Goal: Find specific page/section: Find specific page/section

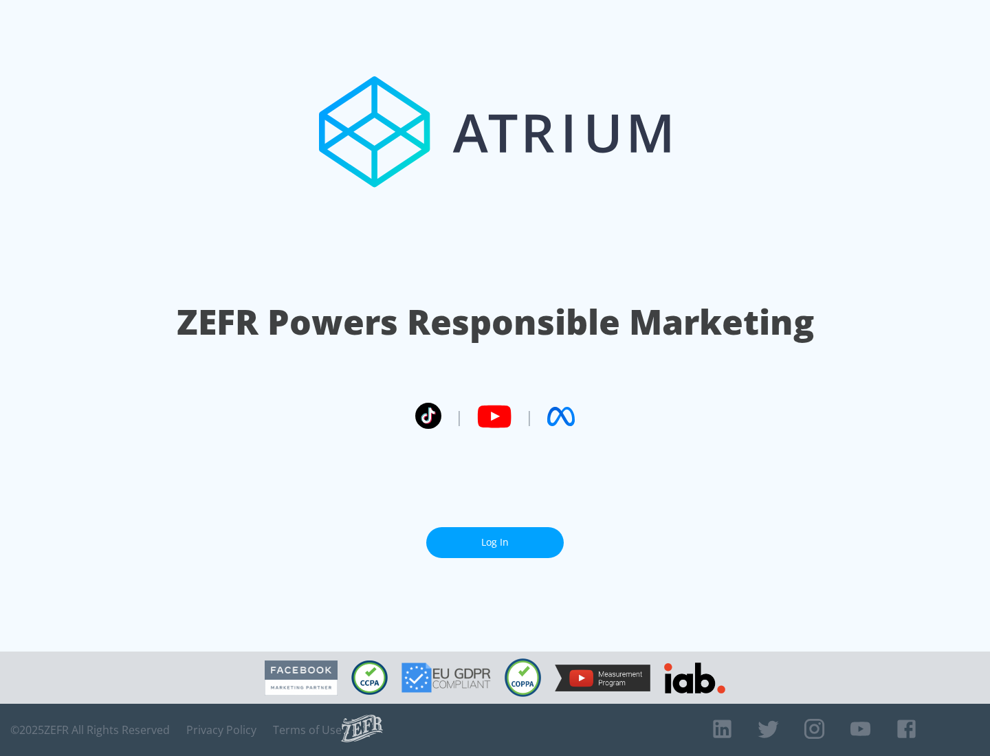
click at [495, 543] on link "Log In" at bounding box center [495, 542] width 138 height 31
